Goal: Task Accomplishment & Management: Use online tool/utility

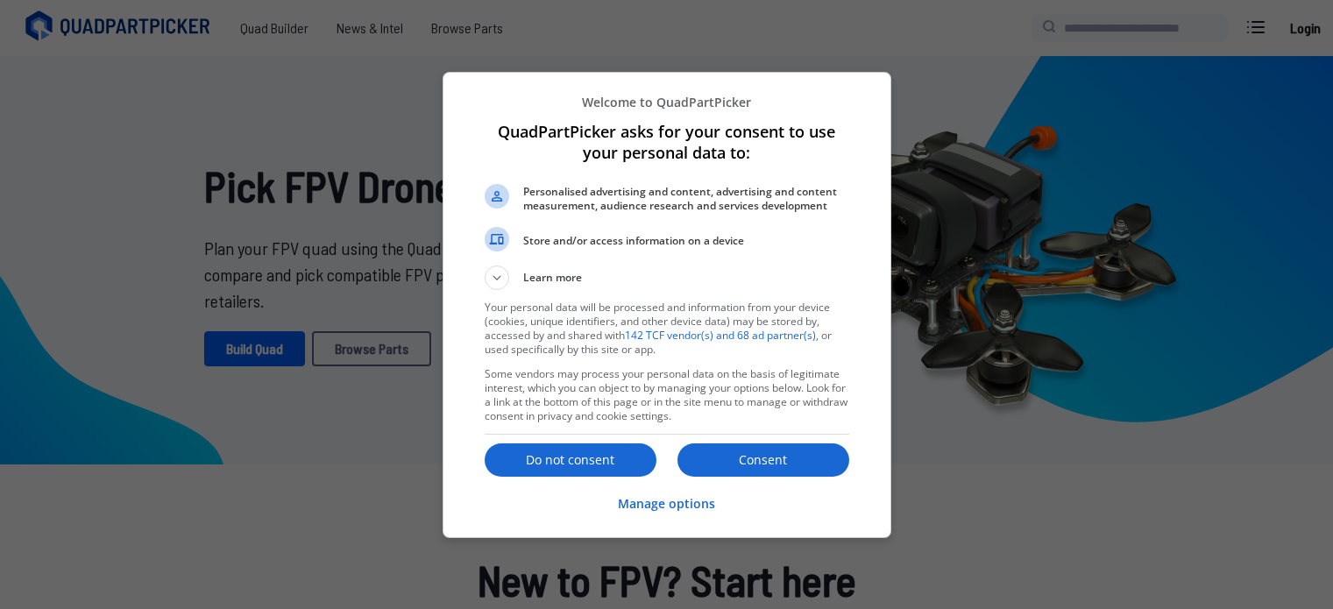
scroll to position [526, 0]
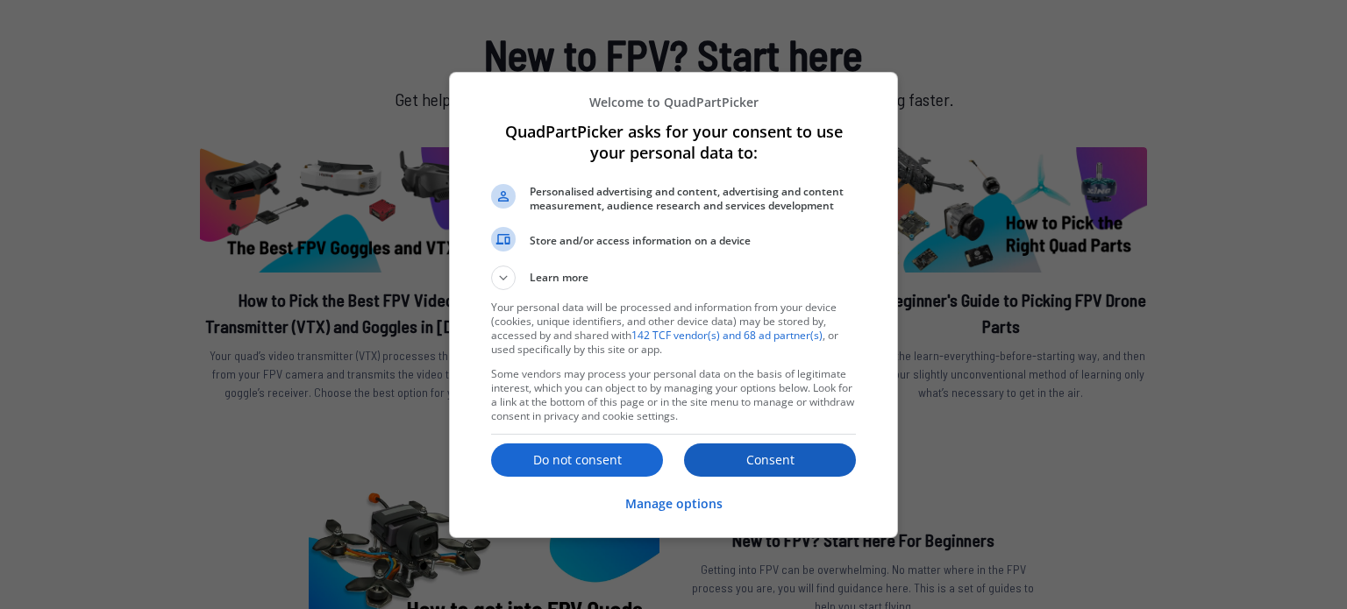
click at [722, 458] on p "Consent" at bounding box center [770, 461] width 172 height 18
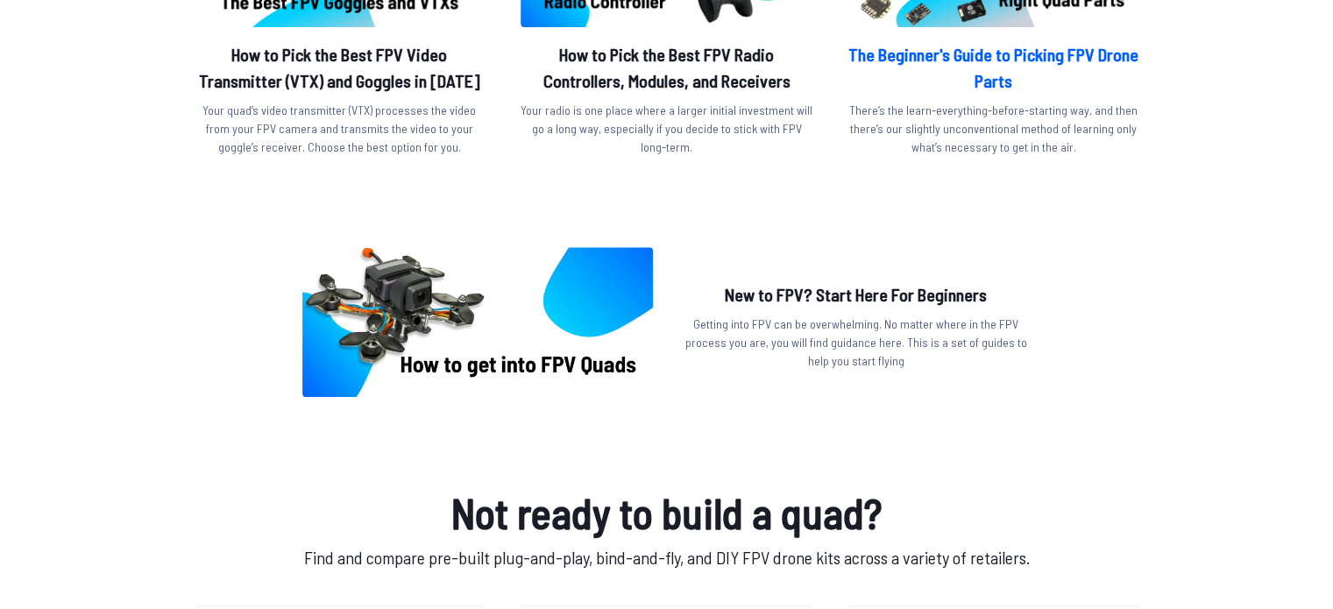
scroll to position [789, 0]
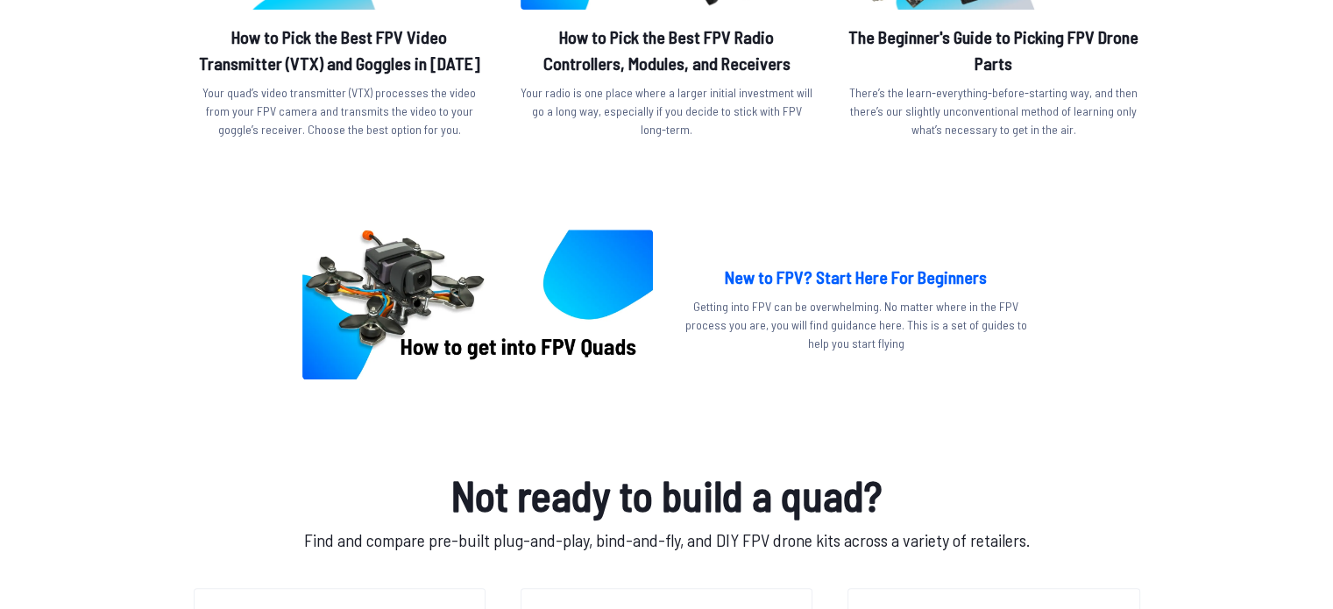
click at [842, 271] on h2 "New to FPV? Start Here For Beginners" at bounding box center [856, 277] width 351 height 26
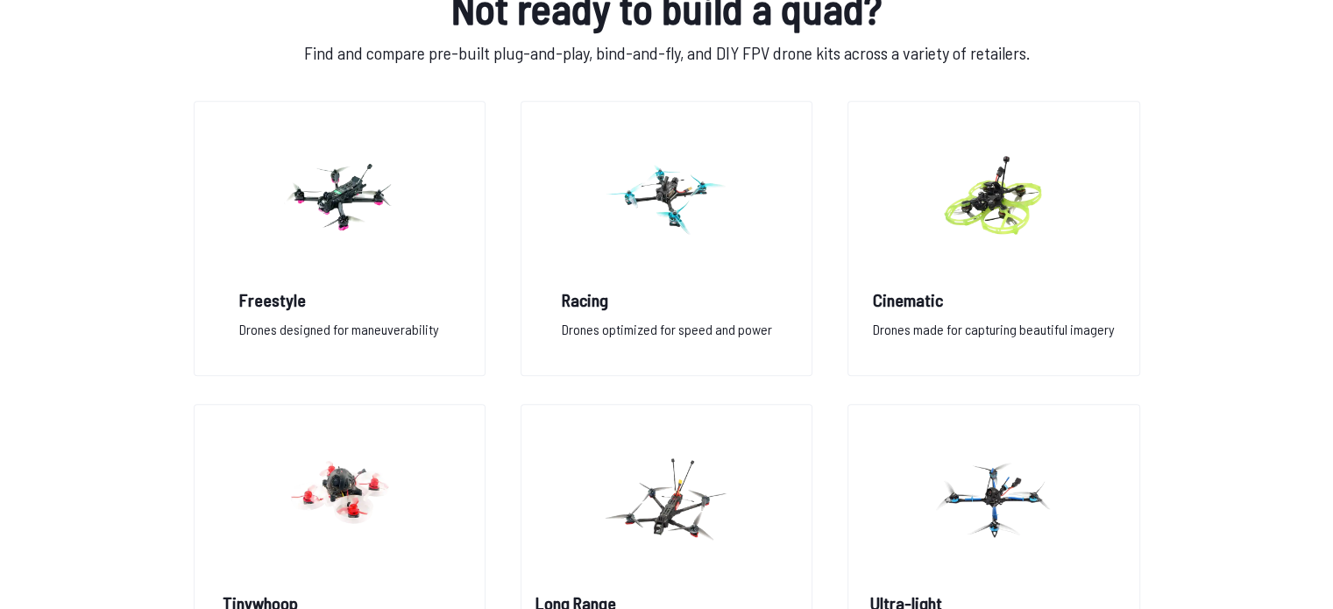
scroll to position [1315, 0]
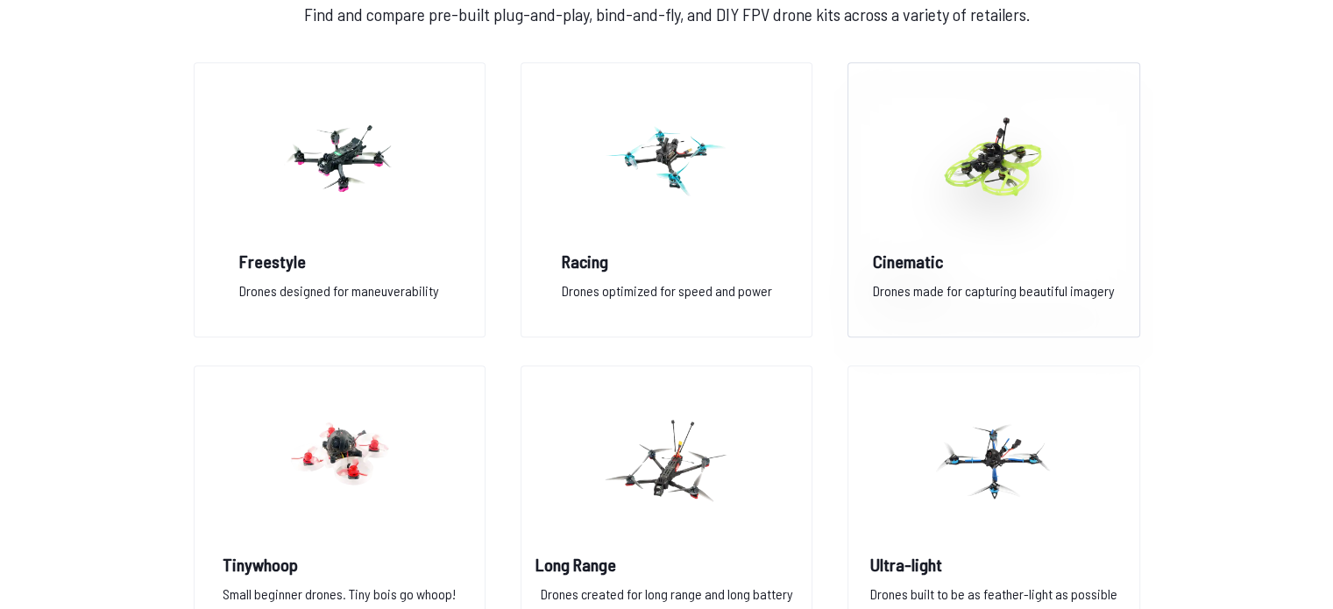
click at [1031, 181] on img at bounding box center [994, 158] width 126 height 154
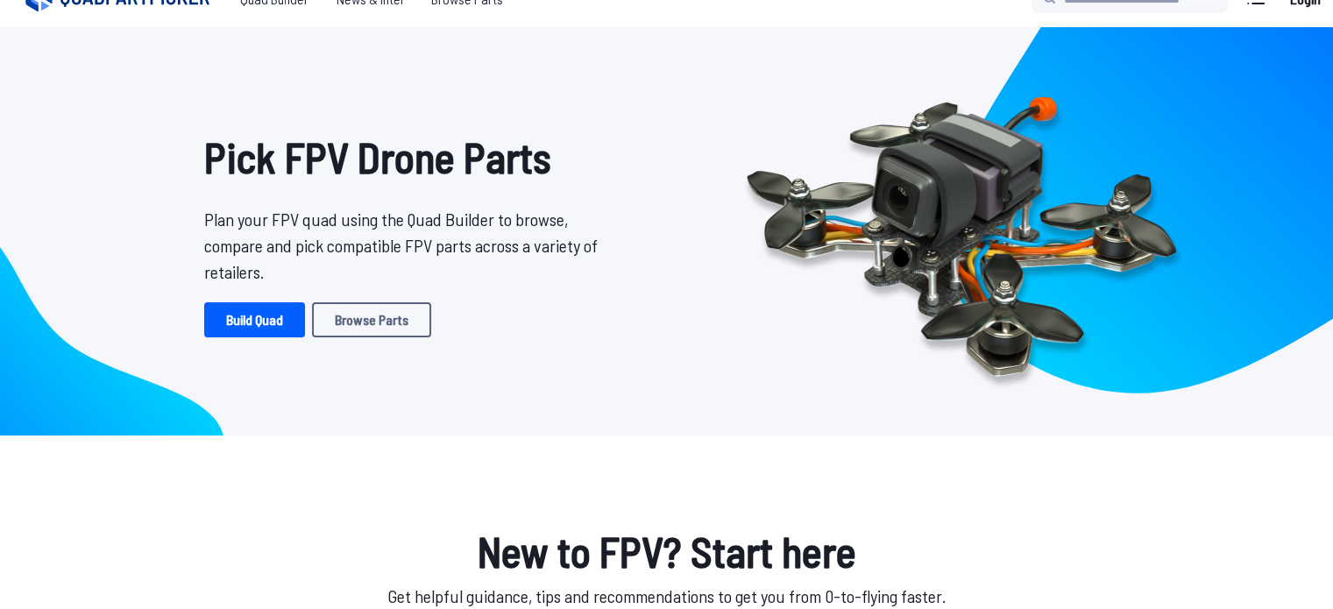
scroll to position [0, 0]
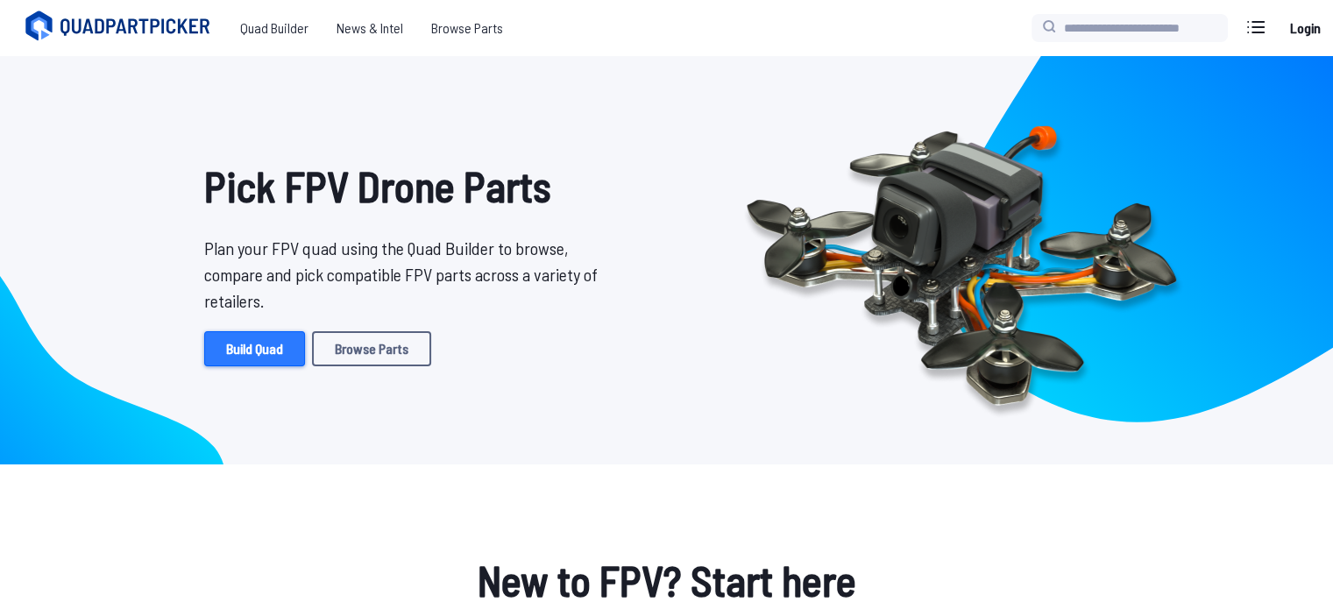
click at [245, 350] on link "Build Quad" at bounding box center [254, 348] width 101 height 35
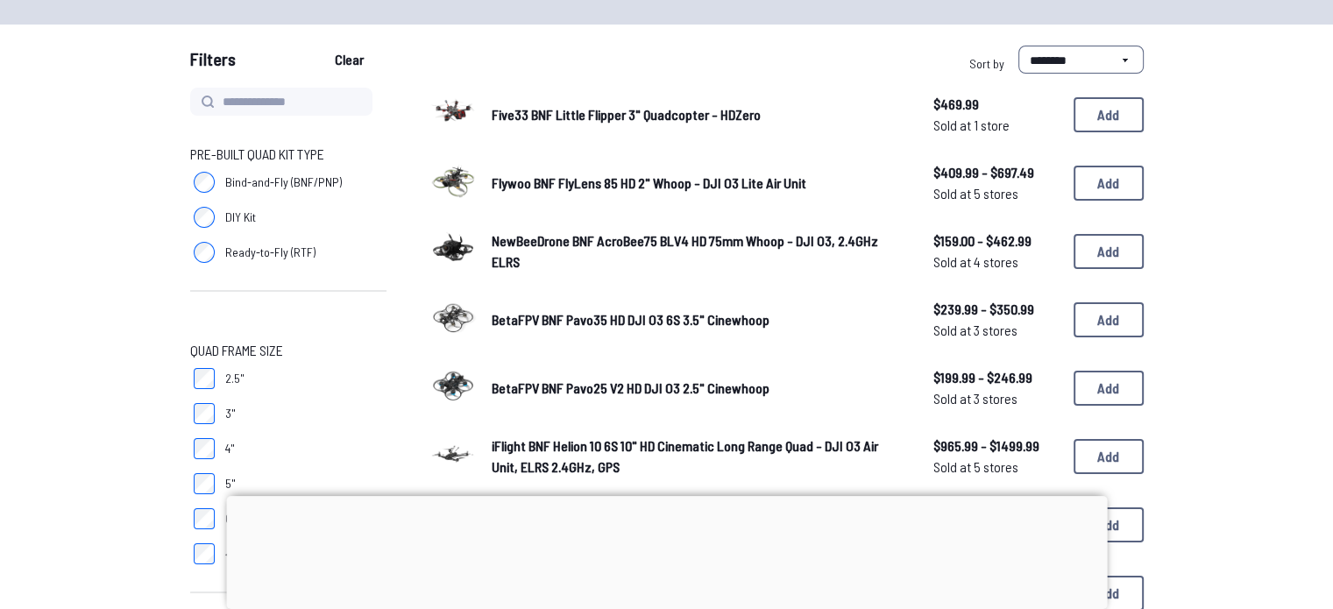
scroll to position [175, 0]
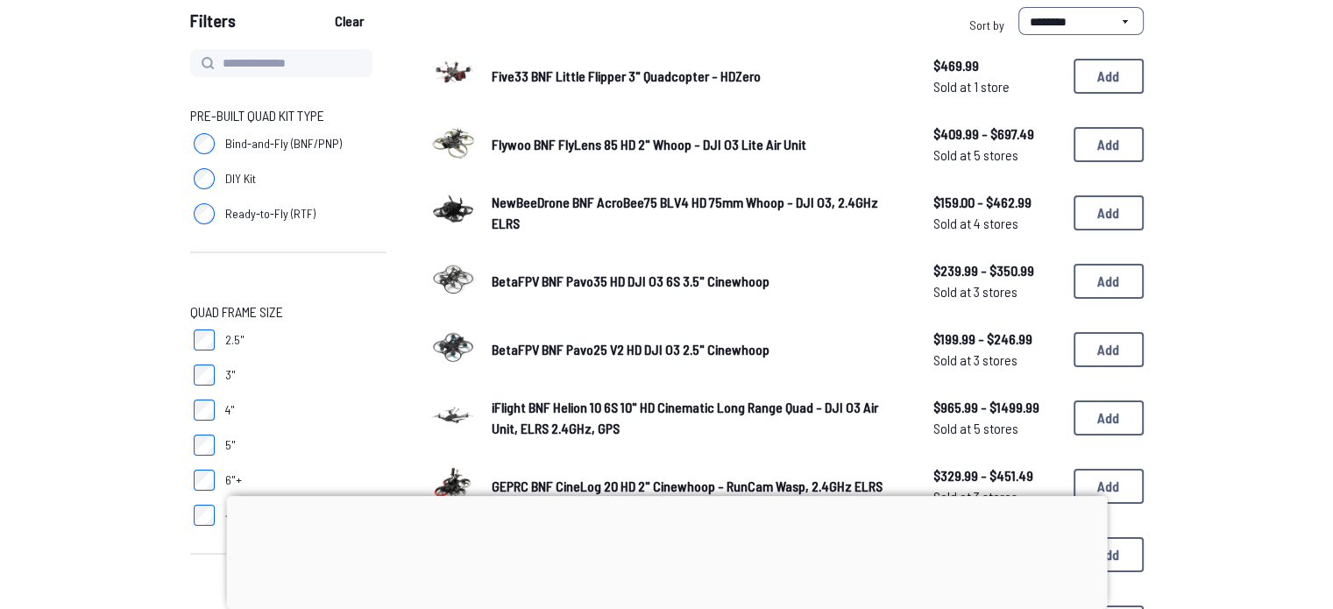
click at [549, 73] on span "Five33 BNF Little Flipper 3" Quadcopter - HDZero" at bounding box center [626, 76] width 269 height 17
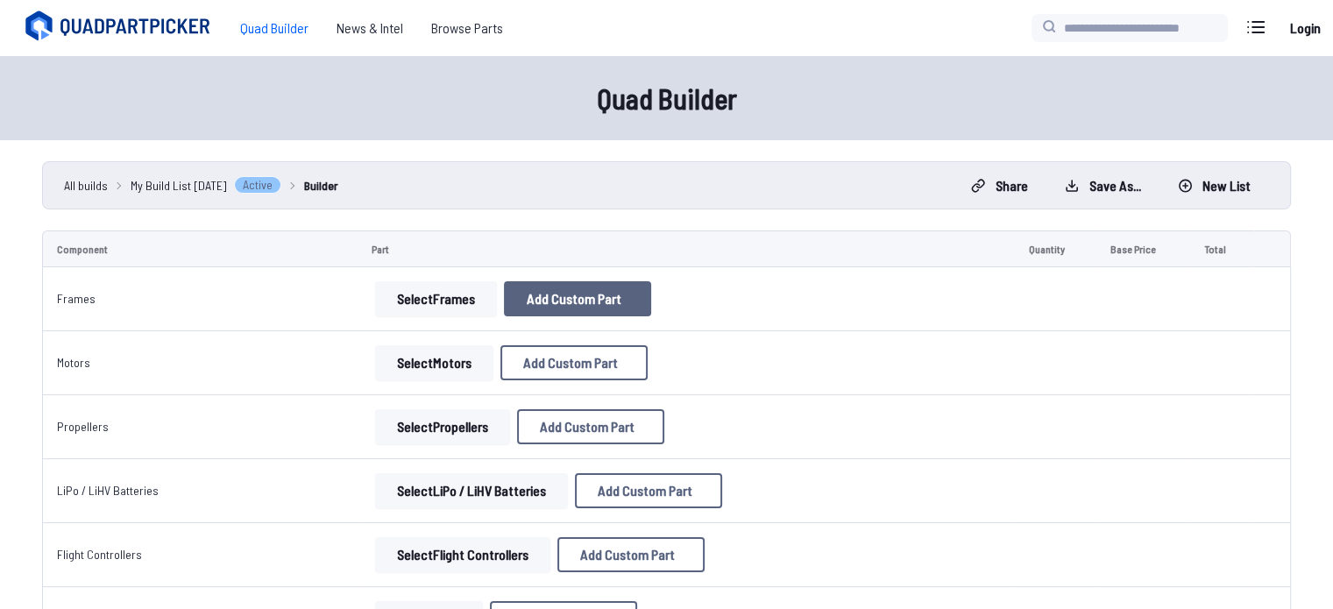
click at [600, 308] on button "Add Custom Part" at bounding box center [577, 298] width 147 height 35
select select "**********"
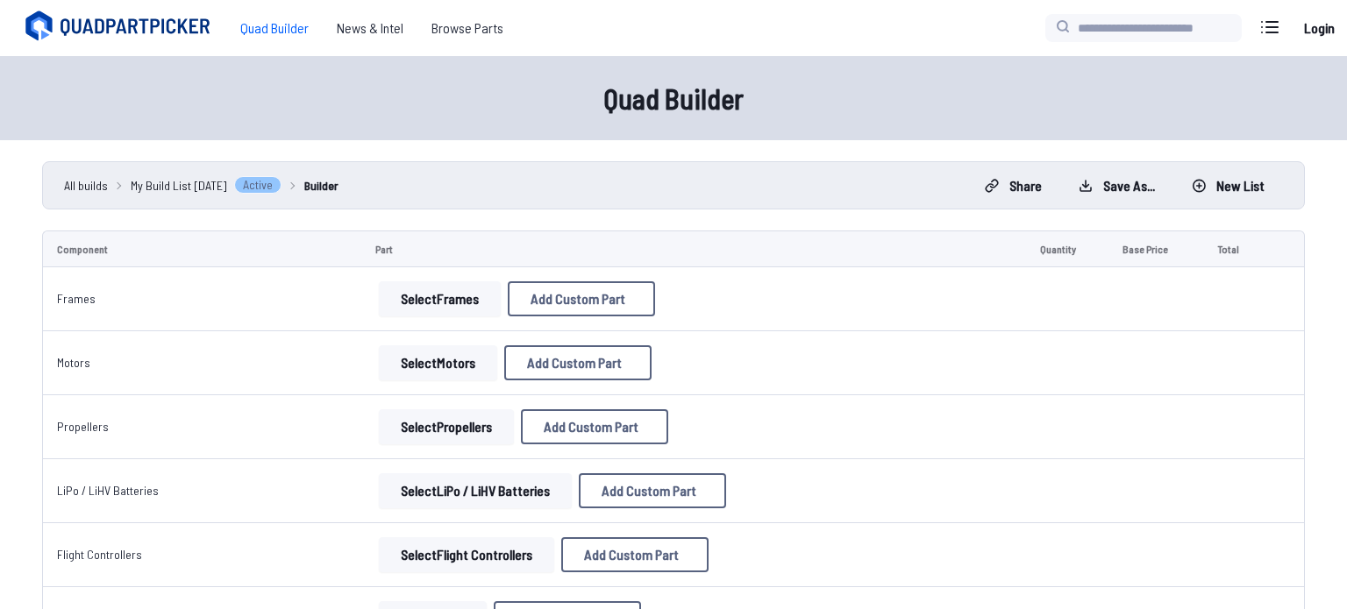
click at [837, 82] on icon at bounding box center [839, 86] width 8 height 8
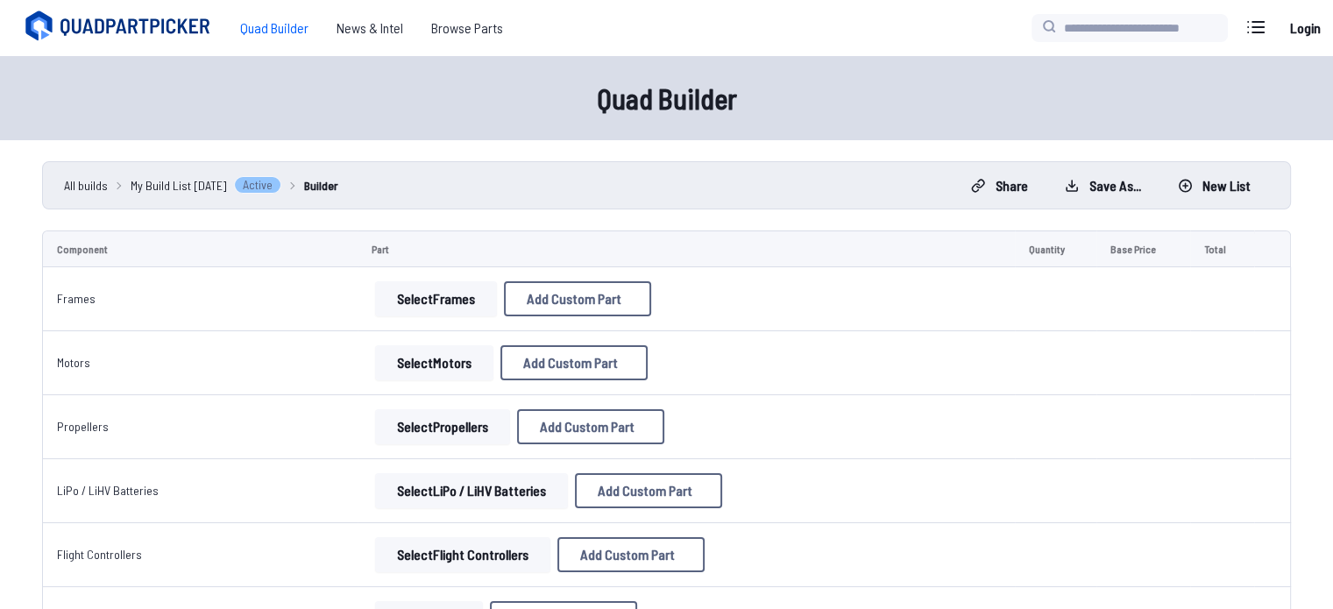
click at [455, 295] on button "Select Frames" at bounding box center [436, 298] width 122 height 35
click at [435, 304] on button "Select Frames" at bounding box center [436, 298] width 122 height 35
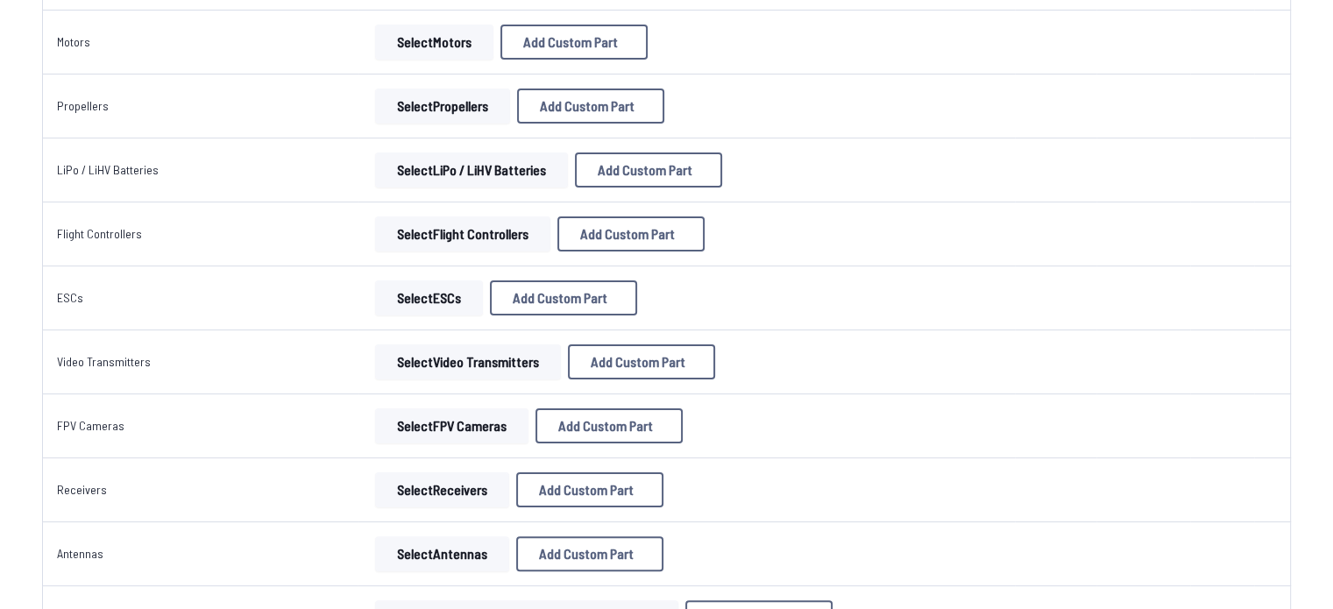
scroll to position [351, 0]
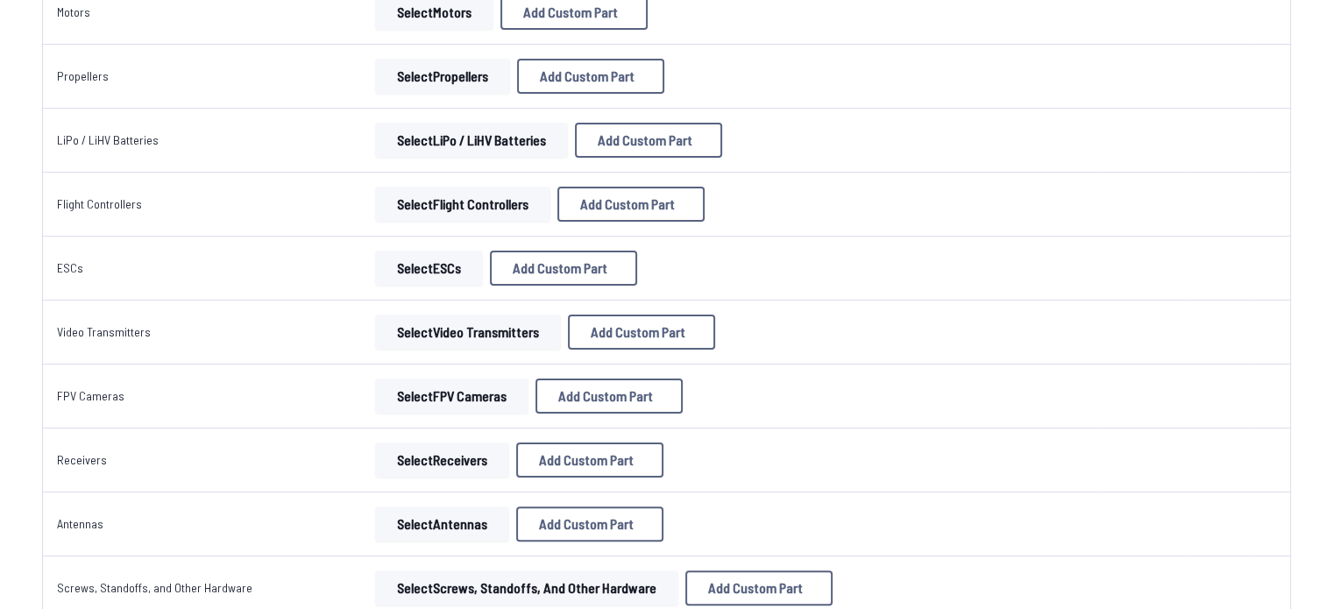
click at [510, 395] on button "Select FPV Cameras" at bounding box center [451, 396] width 153 height 35
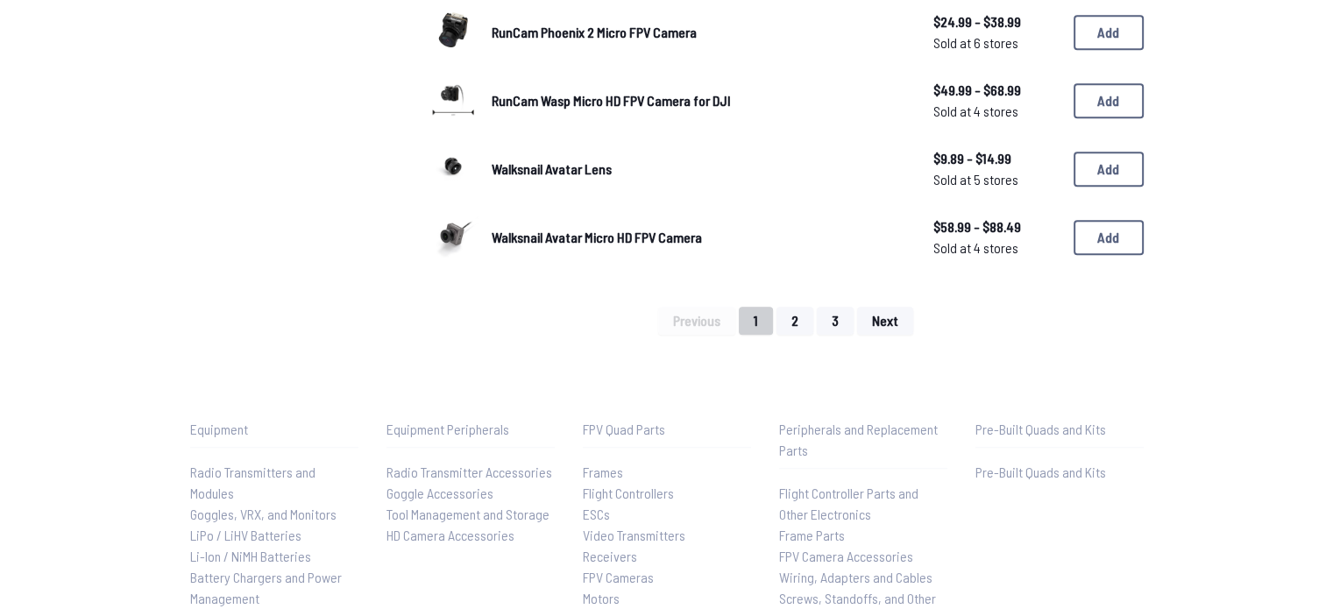
scroll to position [1315, 0]
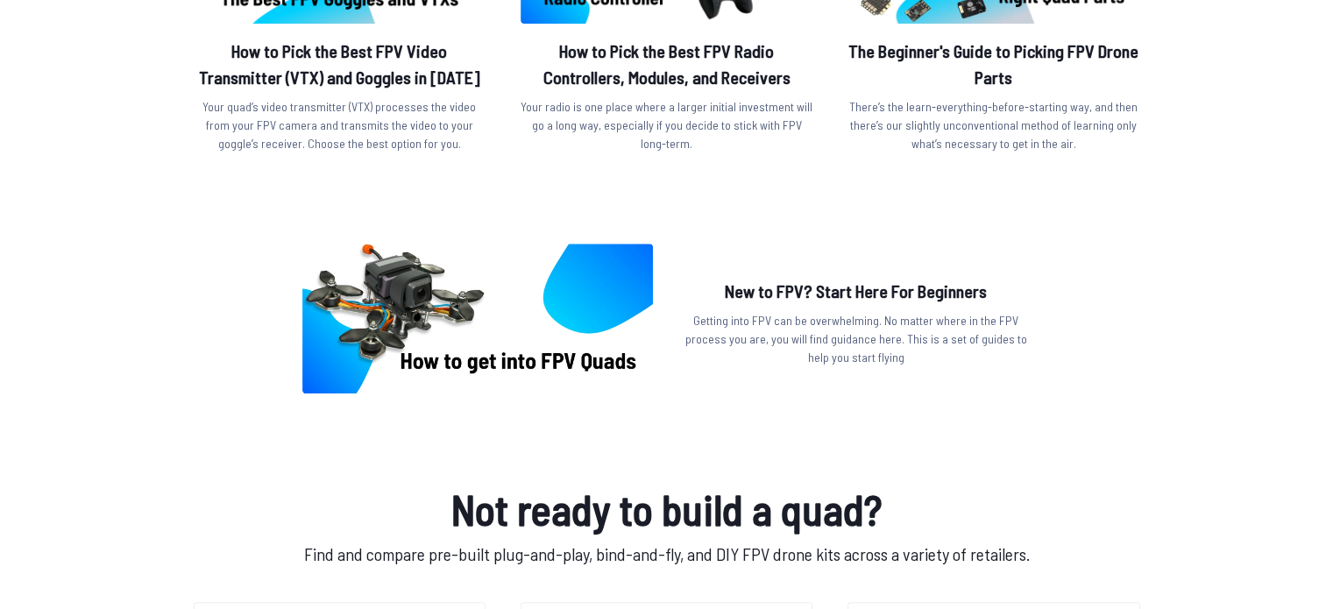
scroll to position [789, 0]
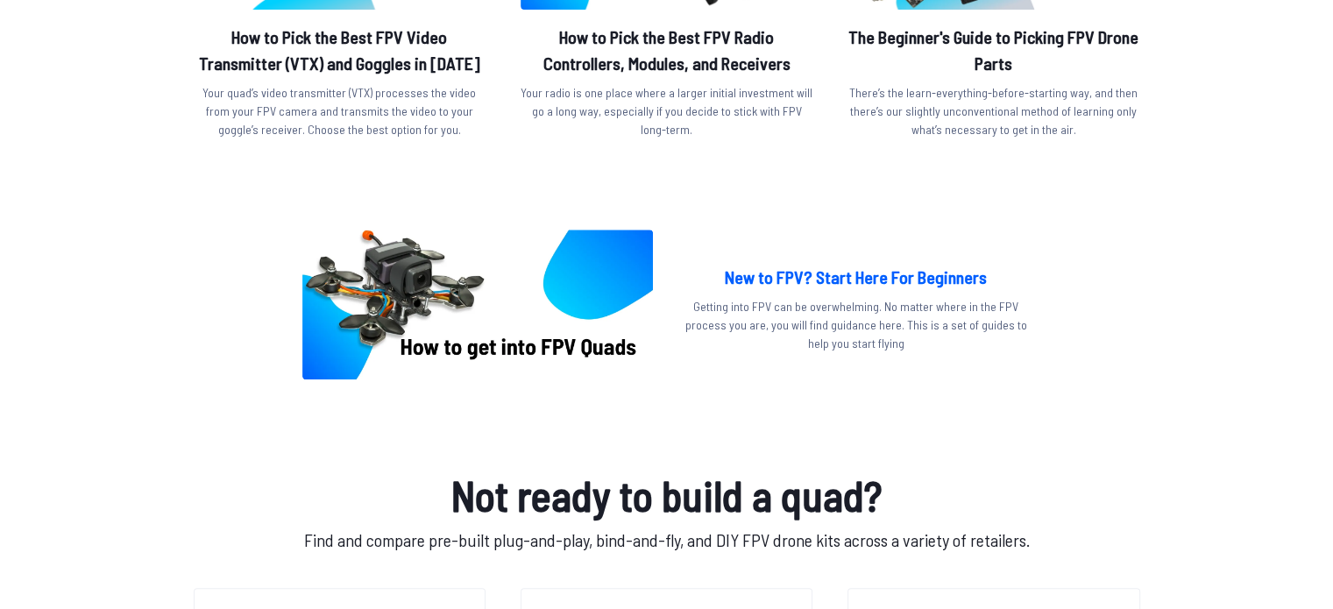
click at [905, 281] on h2 "New to FPV? Start Here For Beginners" at bounding box center [856, 277] width 351 height 26
